Goal: Find specific page/section: Find specific page/section

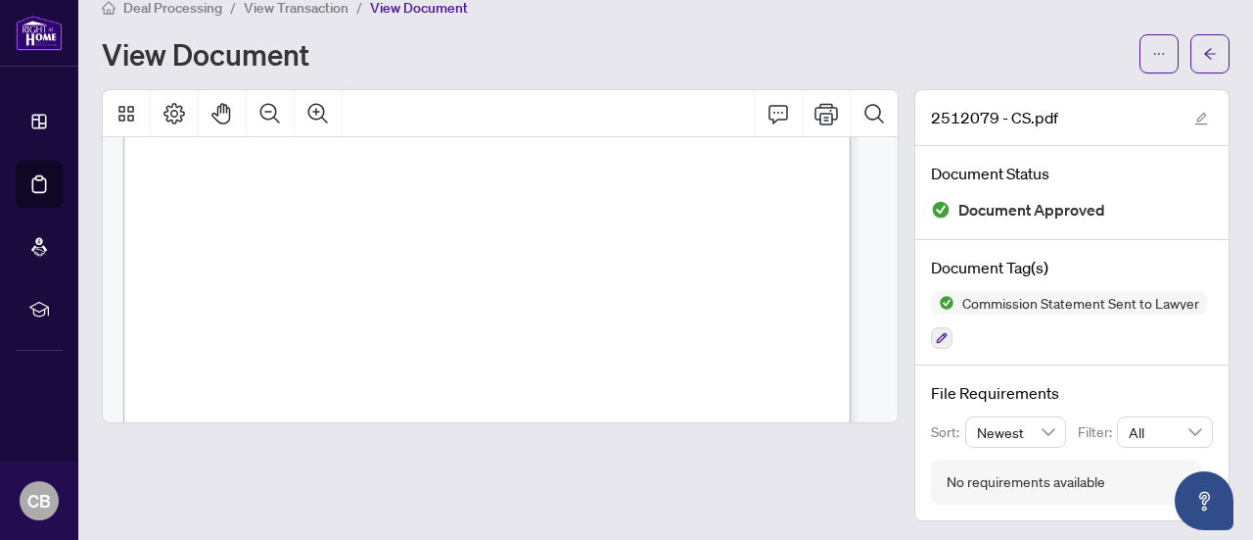
scroll to position [0, 1]
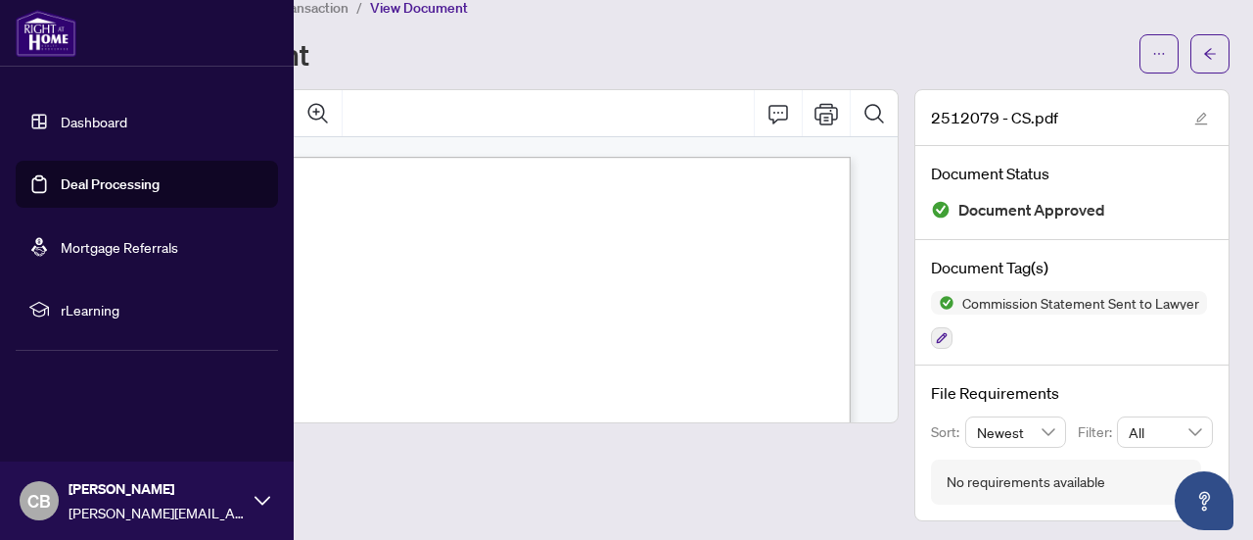
click at [90, 115] on link "Dashboard" at bounding box center [94, 122] width 67 height 18
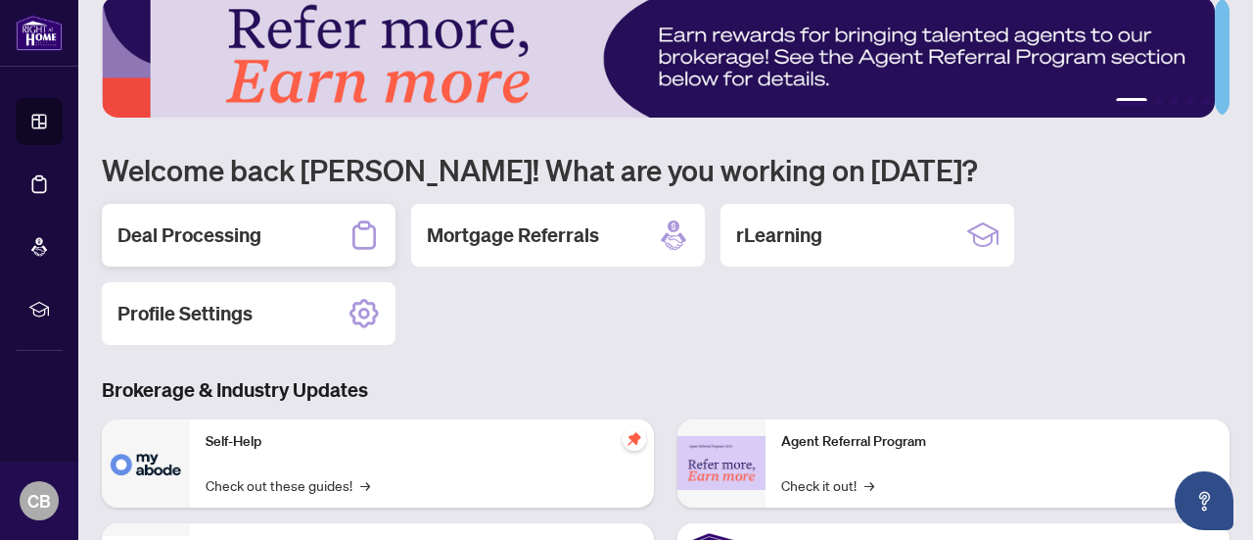
click at [253, 231] on h2 "Deal Processing" at bounding box center [189, 234] width 144 height 27
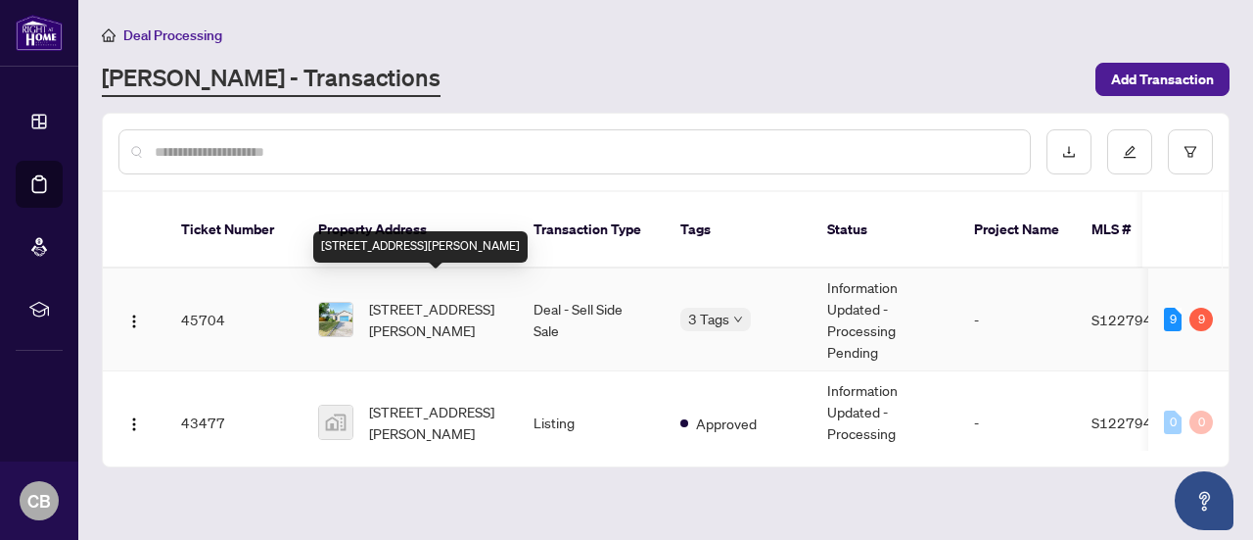
click at [391, 302] on span "[STREET_ADDRESS][PERSON_NAME]" at bounding box center [435, 319] width 133 height 43
